Goal: Information Seeking & Learning: Learn about a topic

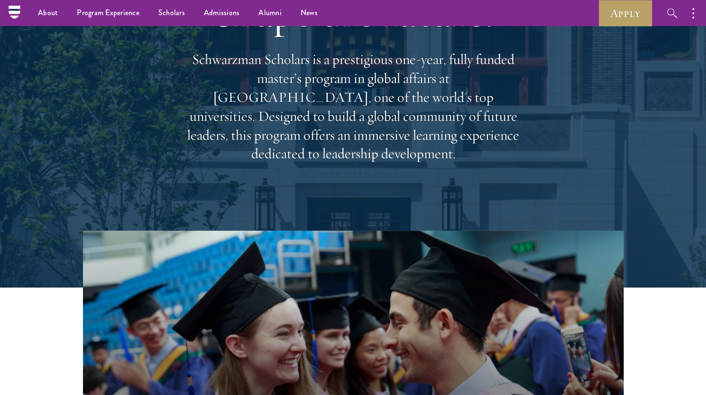
scroll to position [95, 0]
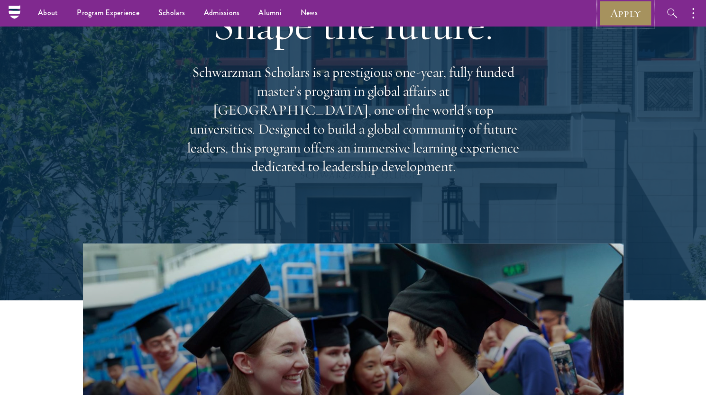
click at [625, 10] on link "Apply" at bounding box center [625, 13] width 53 height 26
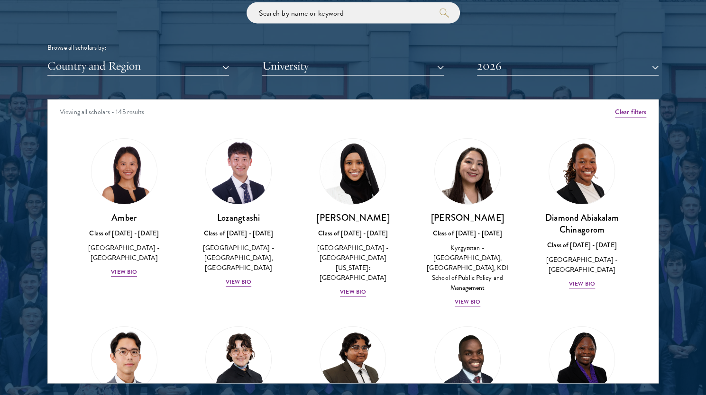
scroll to position [1232, 0]
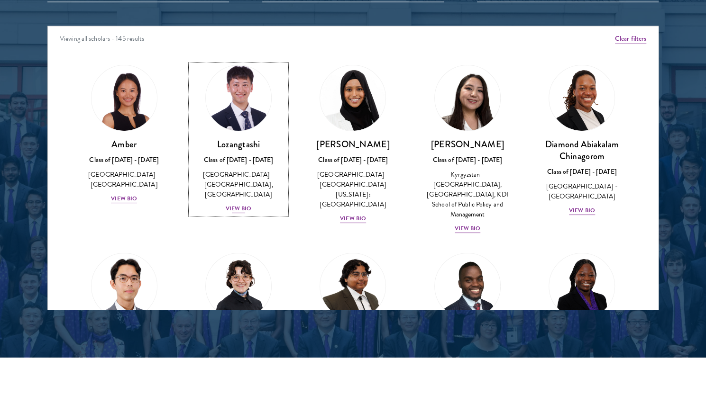
click at [241, 206] on div "View Bio" at bounding box center [239, 208] width 26 height 9
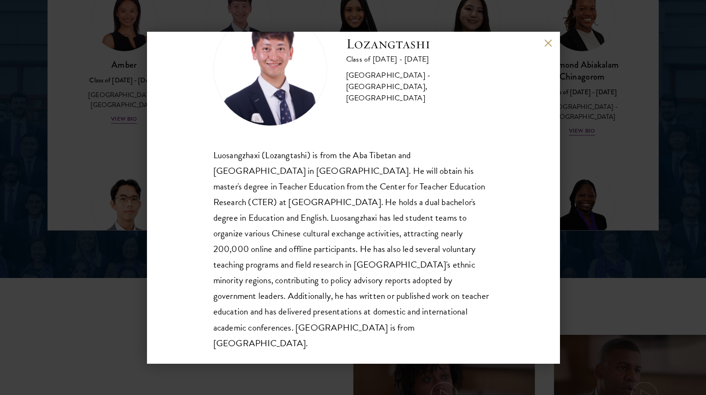
scroll to position [1327, 0]
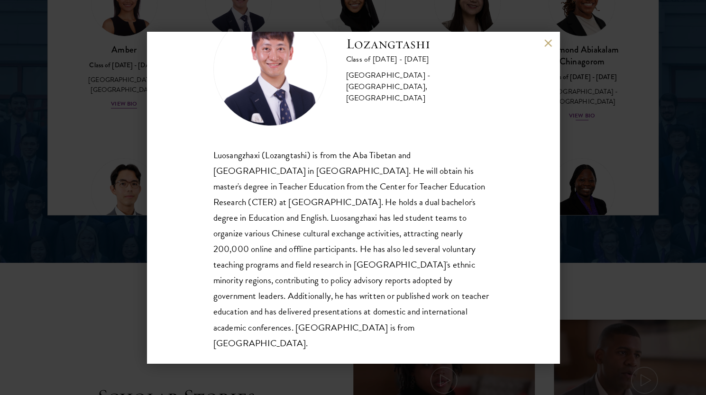
drag, startPoint x: 660, startPoint y: 131, endPoint x: 550, endPoint y: 42, distance: 141.8
click at [660, 131] on div "Lozangtashi Class of [DATE] - [DATE] [GEOGRAPHIC_DATA] - [GEOGRAPHIC_DATA], [GE…" at bounding box center [353, 197] width 706 height 395
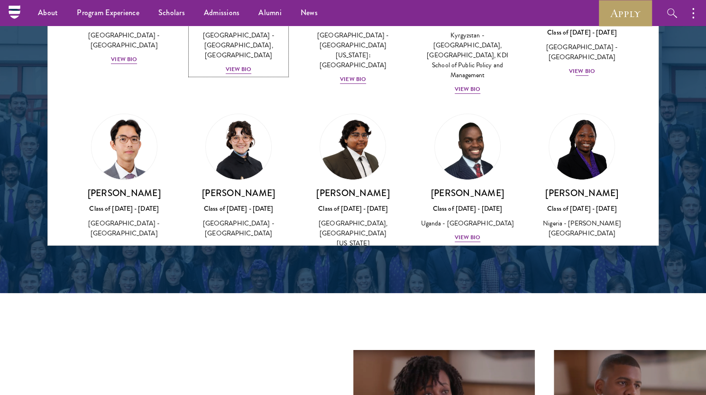
scroll to position [142, 0]
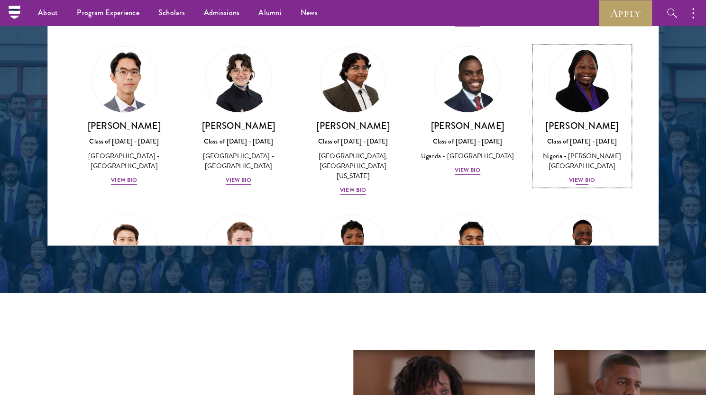
click at [580, 176] on div "View Bio" at bounding box center [582, 180] width 26 height 9
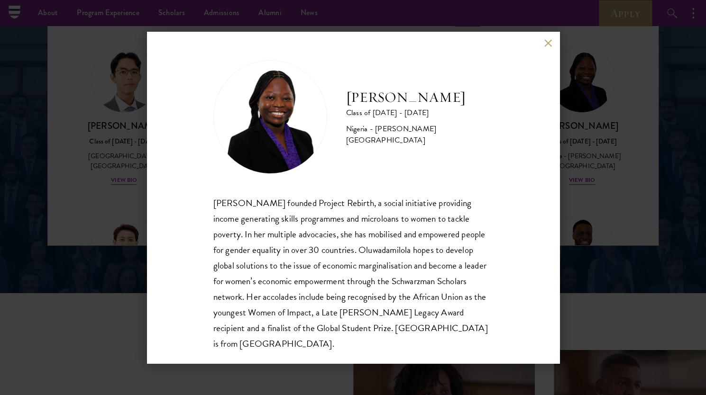
click at [606, 219] on div "[PERSON_NAME] Class of [DATE] - [DATE] [GEOGRAPHIC_DATA] - [PERSON_NAME][GEOGRA…" at bounding box center [353, 197] width 706 height 395
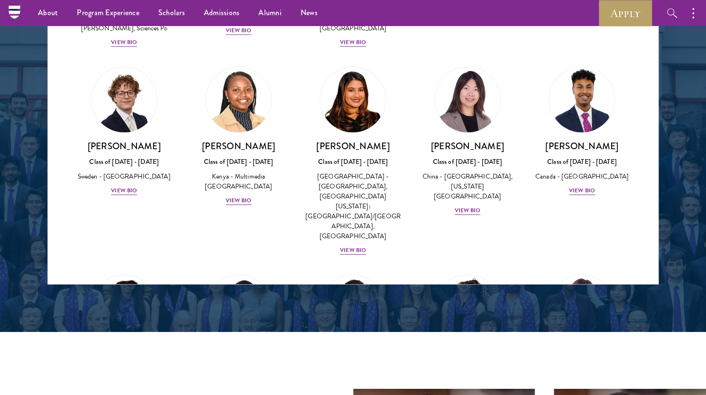
scroll to position [1494, 0]
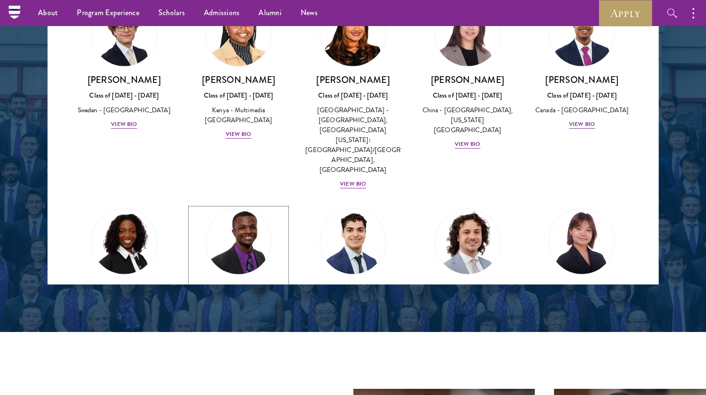
click at [237, 348] on div "View Bio" at bounding box center [239, 352] width 26 height 9
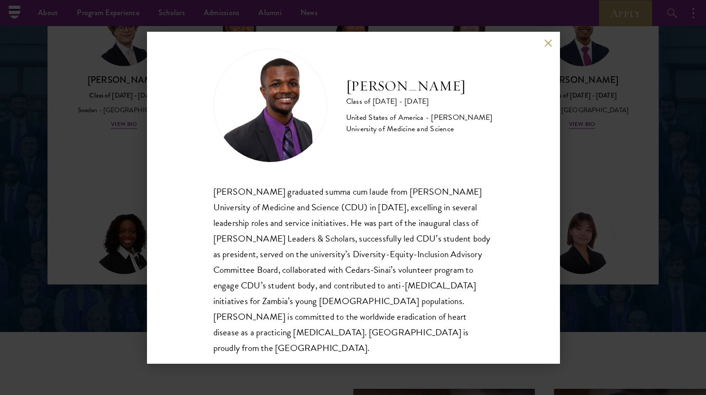
scroll to position [17, 0]
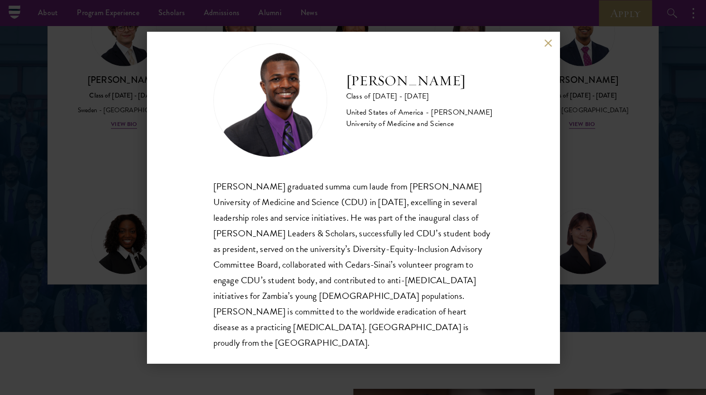
drag, startPoint x: 575, startPoint y: 199, endPoint x: 545, endPoint y: 40, distance: 162.1
click at [575, 199] on div "[PERSON_NAME] Class of [DATE] - [DATE] [GEOGRAPHIC_DATA] - [PERSON_NAME] Univer…" at bounding box center [353, 197] width 706 height 395
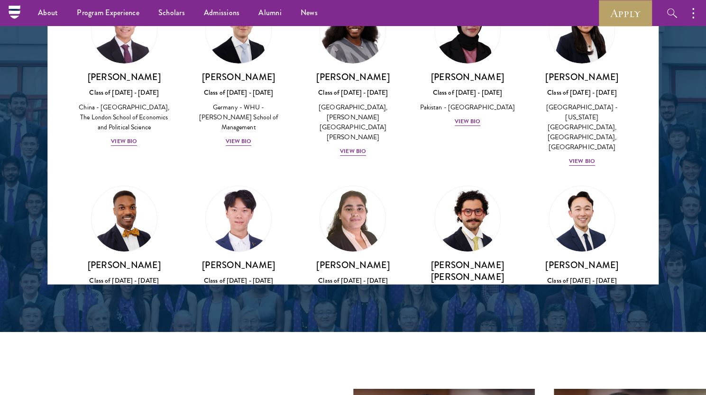
scroll to position [1819, 0]
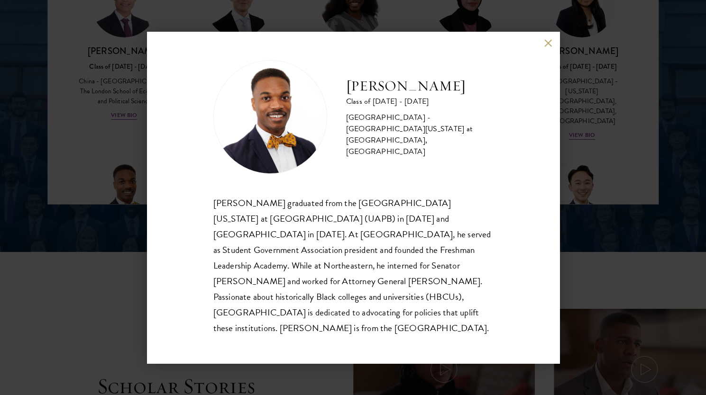
scroll to position [1353, 0]
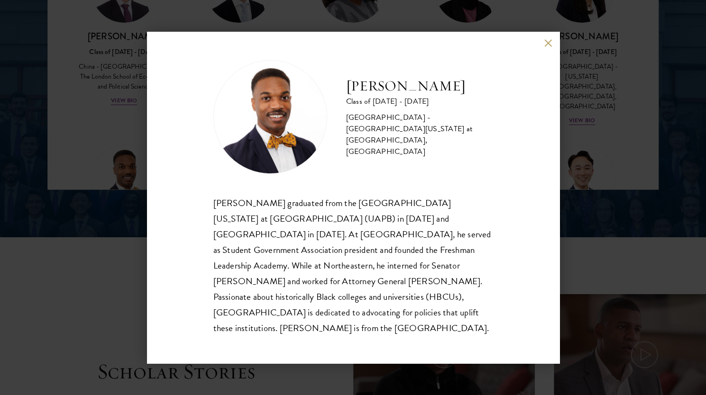
click at [545, 47] on button at bounding box center [548, 43] width 8 height 8
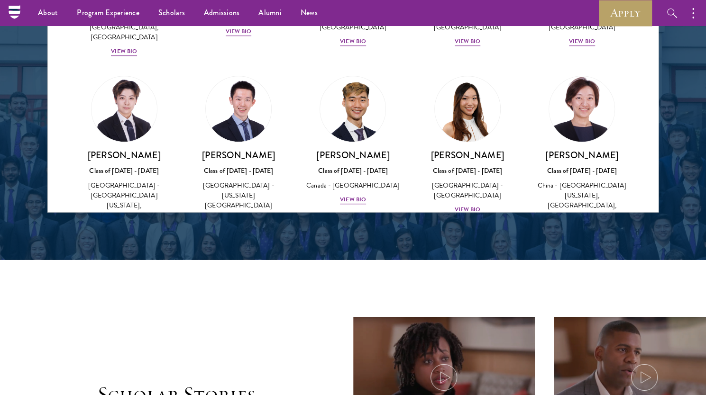
scroll to position [2578, 0]
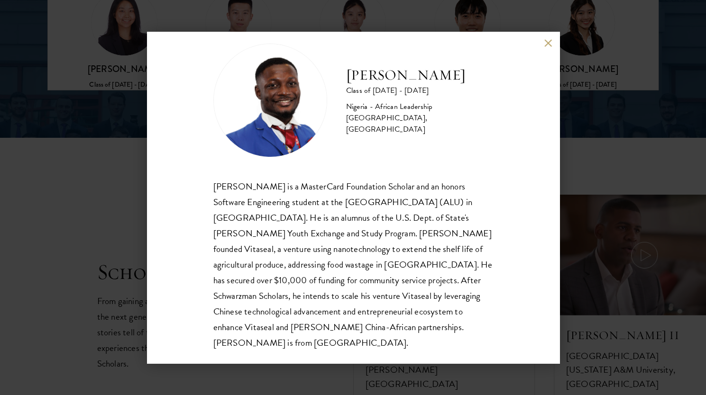
scroll to position [1472, 0]
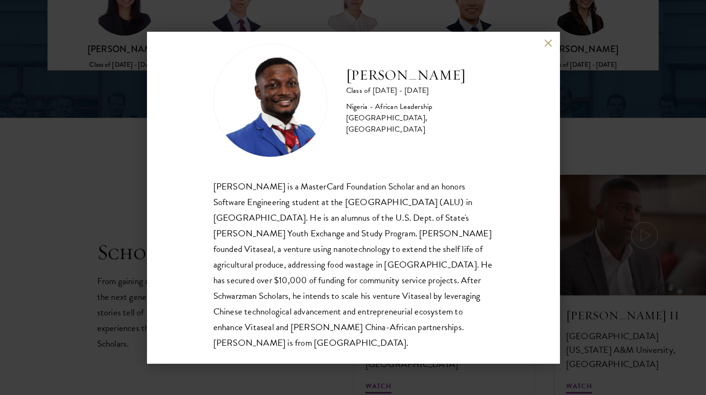
click at [548, 45] on button at bounding box center [548, 43] width 8 height 8
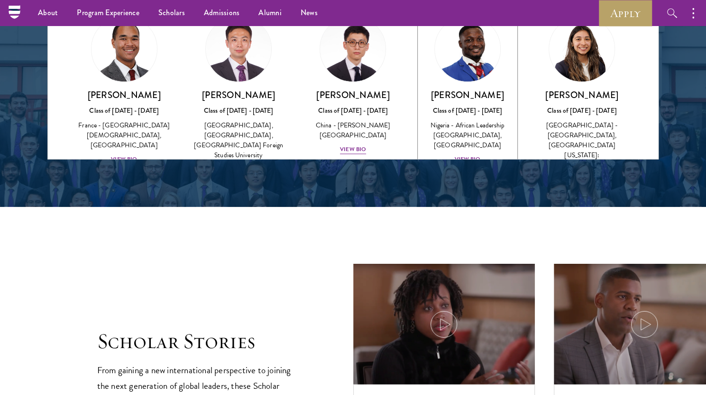
scroll to position [2815, 0]
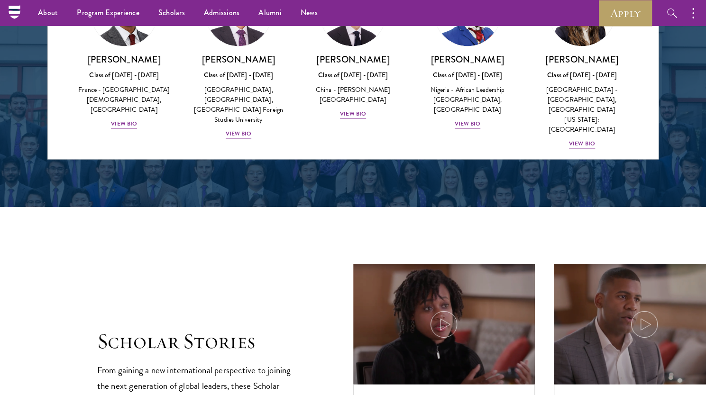
click at [580, 318] on div "View Bio" at bounding box center [582, 322] width 26 height 9
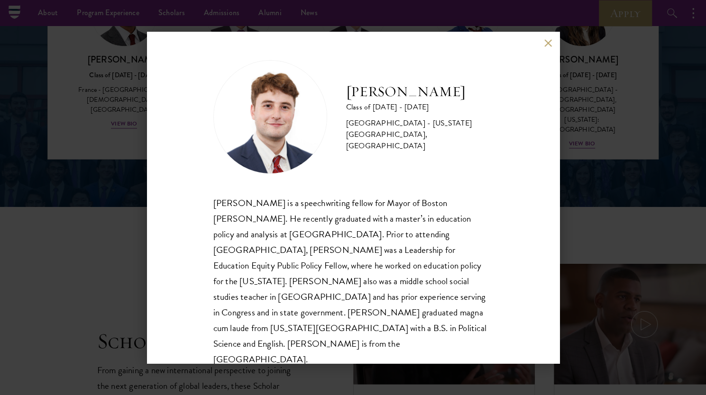
click at [547, 45] on button at bounding box center [548, 43] width 8 height 8
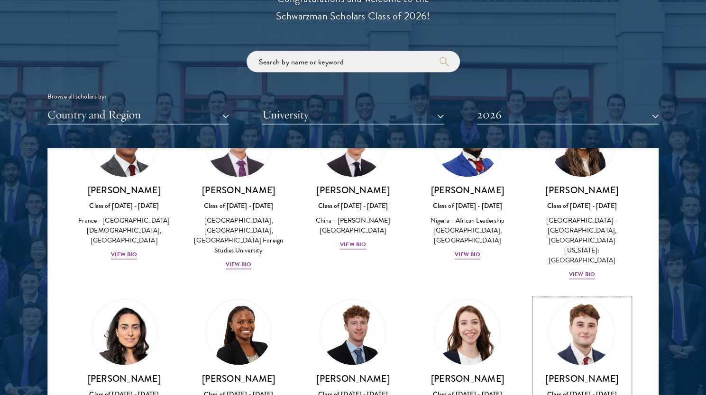
scroll to position [1122, 0]
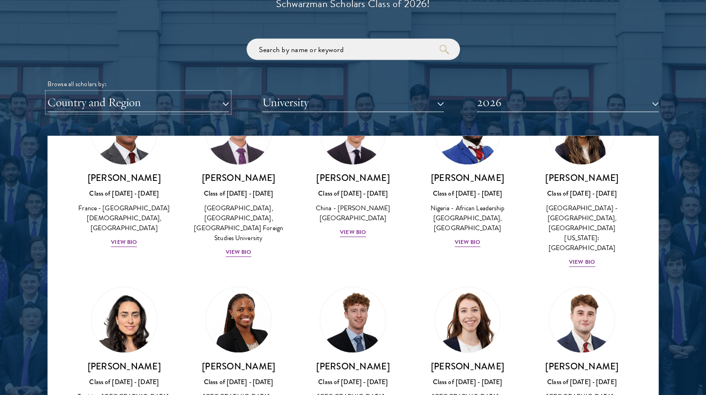
click at [206, 99] on button "Country and Region" at bounding box center [138, 102] width 182 height 19
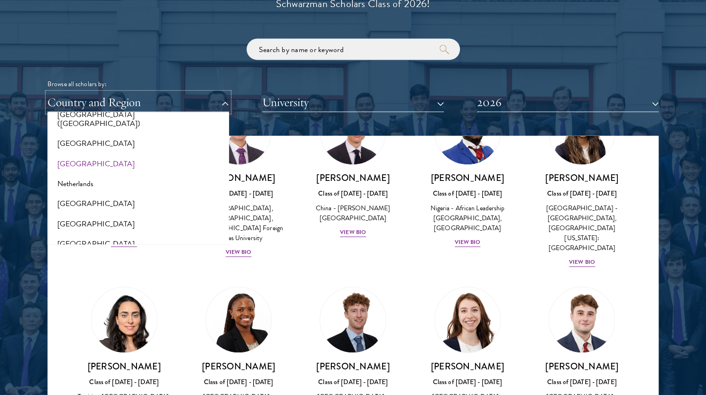
scroll to position [1280, 0]
drag, startPoint x: 98, startPoint y: 168, endPoint x: 143, endPoint y: 139, distance: 53.8
click at [98, 175] on button "[GEOGRAPHIC_DATA]" at bounding box center [138, 185] width 176 height 20
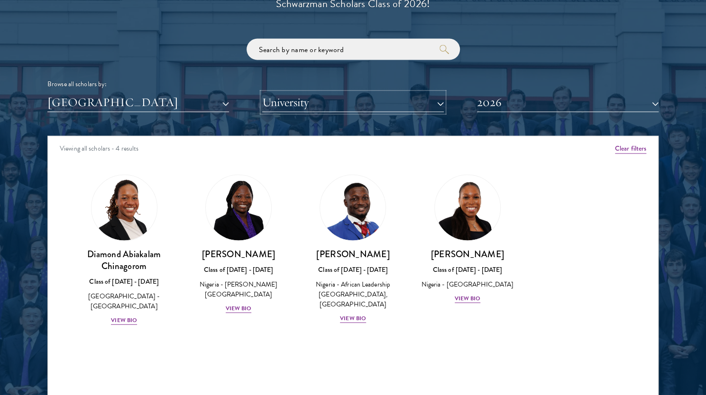
click at [347, 103] on button "University" at bounding box center [353, 102] width 182 height 19
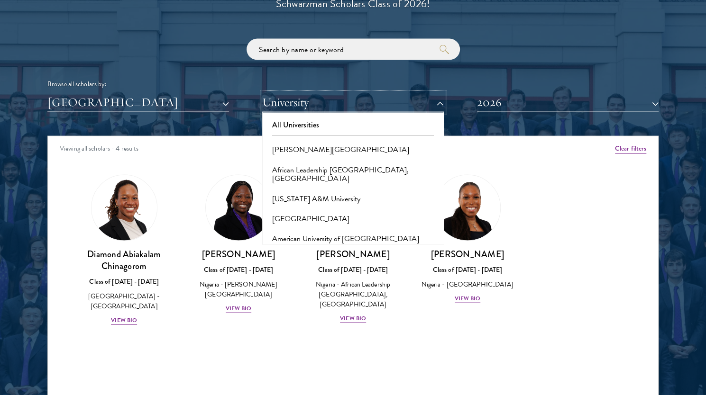
click at [347, 103] on button "University" at bounding box center [353, 102] width 182 height 19
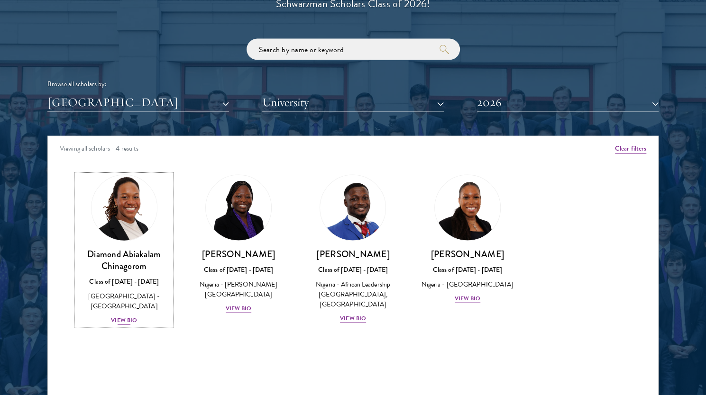
click at [122, 316] on div "View Bio" at bounding box center [124, 320] width 26 height 9
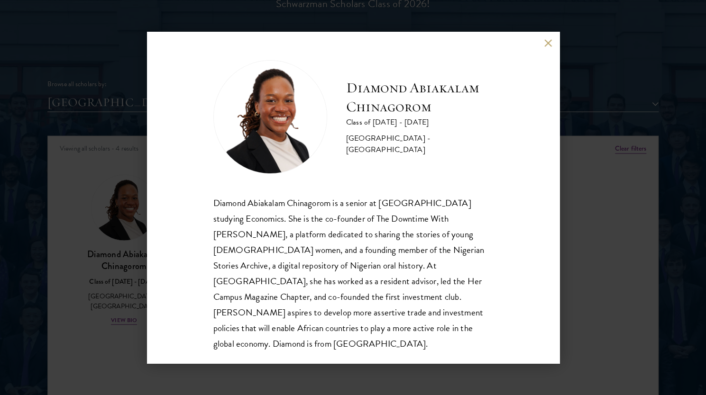
scroll to position [1, 0]
click at [591, 170] on div "Diamond Abiakalam [GEOGRAPHIC_DATA] Class of [DATE] - [DATE] [GEOGRAPHIC_DATA] …" at bounding box center [353, 197] width 706 height 395
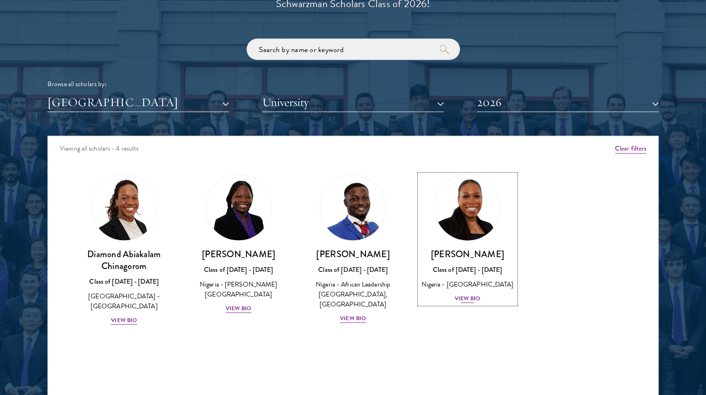
click at [452, 294] on div "[PERSON_NAME] Class of [DATE] - [DATE] [GEOGRAPHIC_DATA] - [GEOGRAPHIC_DATA] Vi…" at bounding box center [467, 276] width 95 height 56
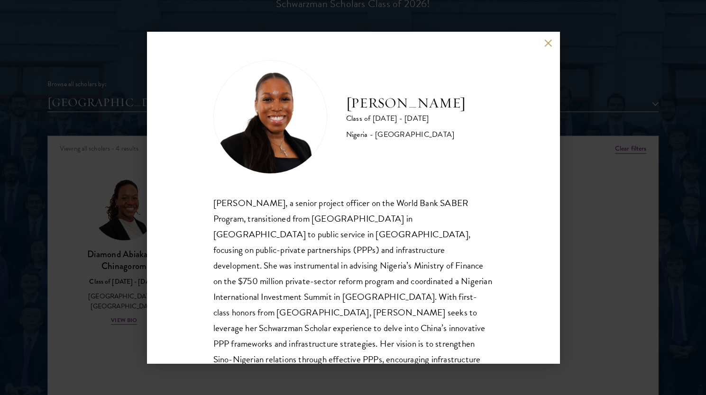
scroll to position [32, 0]
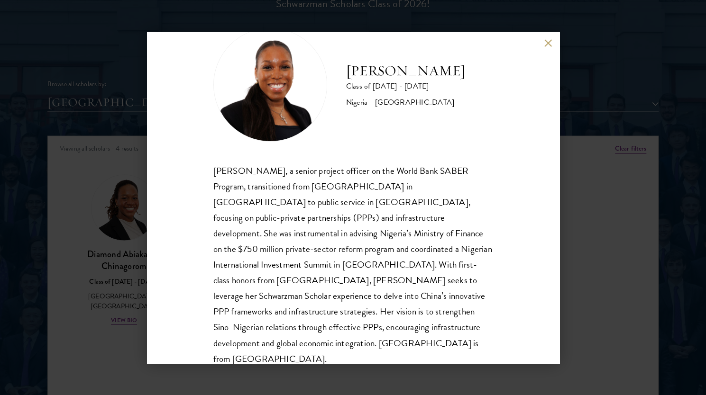
drag, startPoint x: 593, startPoint y: 223, endPoint x: 451, endPoint y: 156, distance: 156.7
click at [593, 223] on div "[PERSON_NAME] Class of [DATE] - [DATE] [GEOGRAPHIC_DATA] - [GEOGRAPHIC_DATA][PE…" at bounding box center [353, 197] width 706 height 395
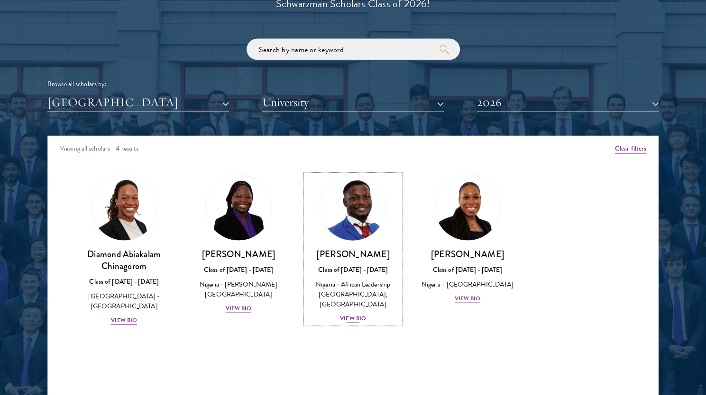
click at [347, 314] on div "View Bio" at bounding box center [353, 318] width 26 height 9
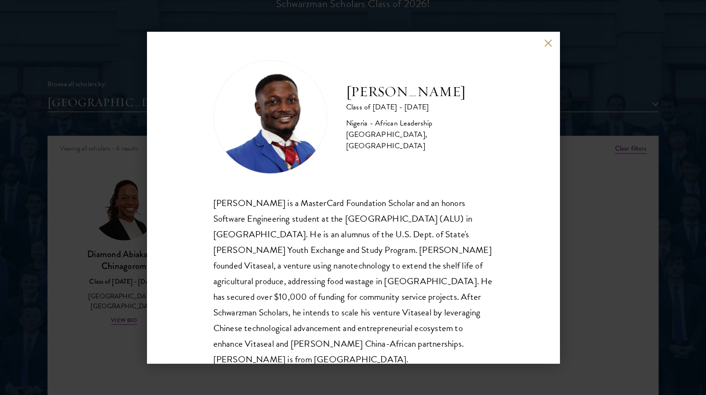
click at [670, 194] on div "[PERSON_NAME] Class of [DATE] - [DATE] [GEOGRAPHIC_DATA] - African Leadership […" at bounding box center [353, 197] width 706 height 395
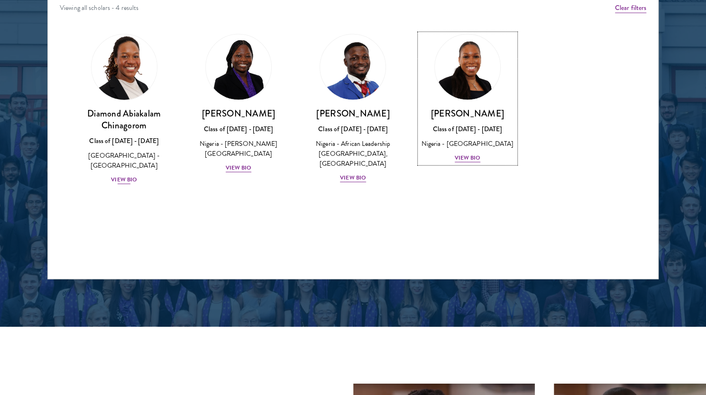
scroll to position [1265, 0]
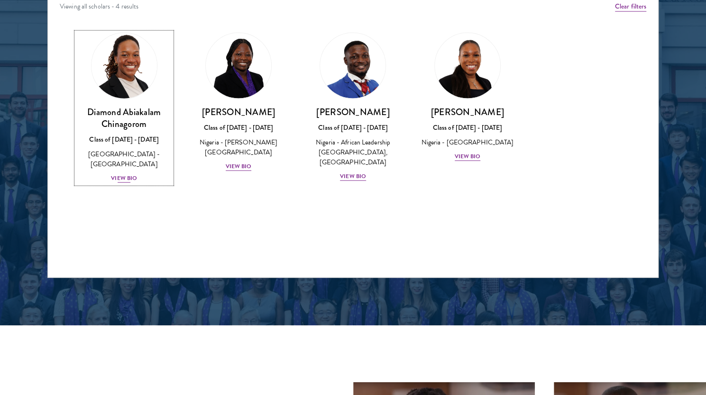
click at [134, 174] on div "View Bio" at bounding box center [124, 178] width 26 height 9
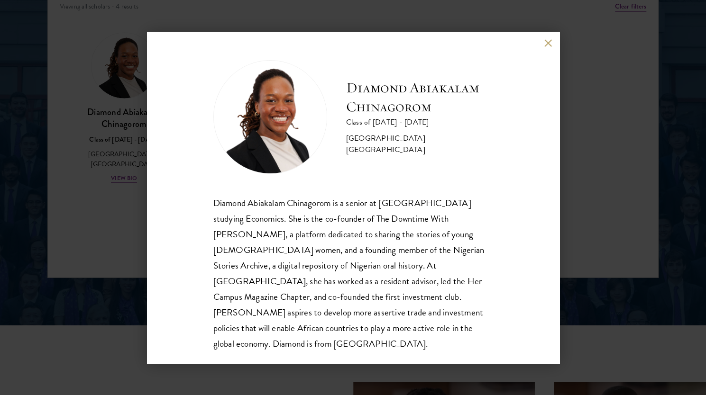
scroll to position [1, 0]
click at [580, 128] on div "Diamond Abiakalam [GEOGRAPHIC_DATA] Class of [DATE] - [DATE] [GEOGRAPHIC_DATA] …" at bounding box center [353, 197] width 706 height 395
click at [547, 40] on button at bounding box center [548, 43] width 8 height 8
